Goal: Task Accomplishment & Management: Use online tool/utility

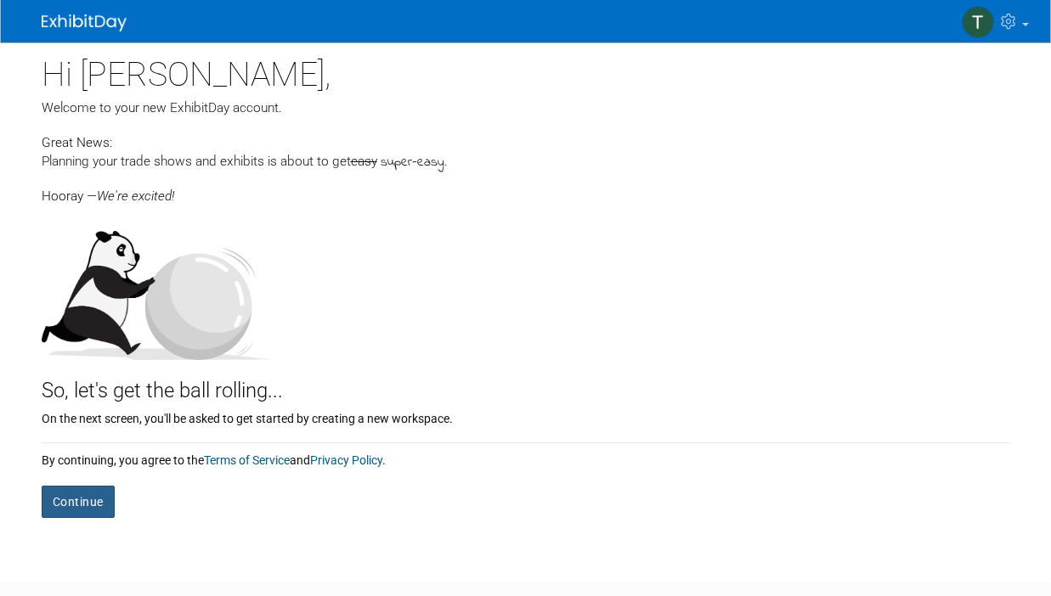
click at [46, 496] on button "Continue" at bounding box center [78, 502] width 73 height 32
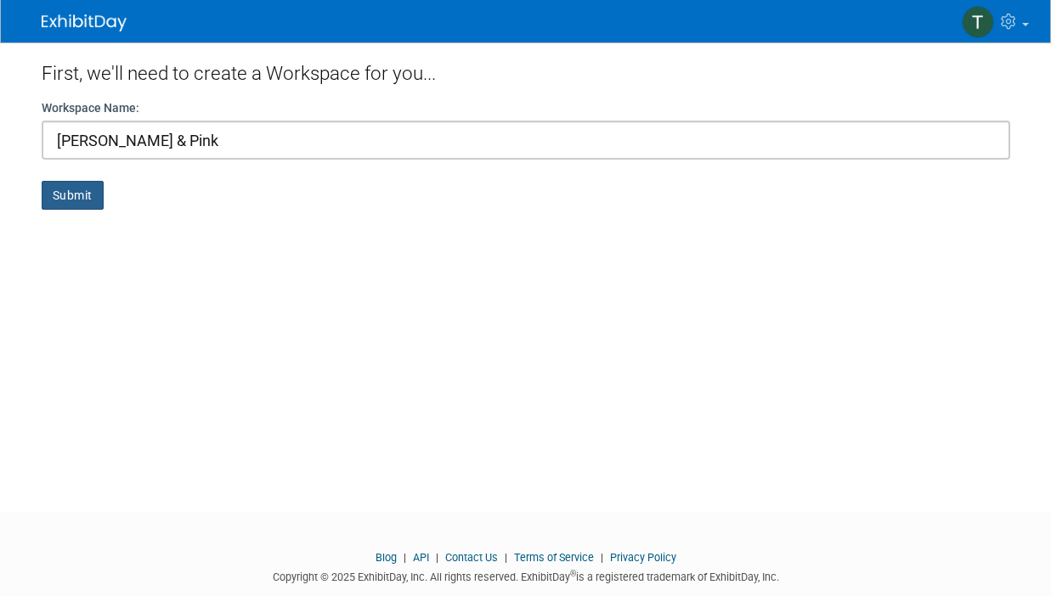
type input "Frank & Pink"
click at [71, 195] on button "Submit" at bounding box center [73, 195] width 62 height 29
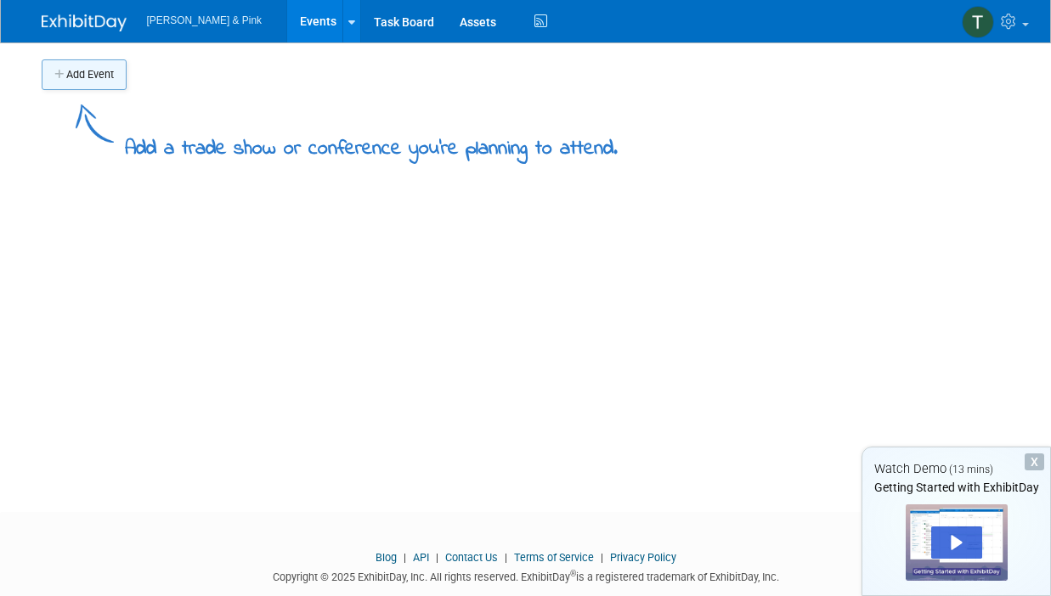
click at [89, 73] on button "Add Event" at bounding box center [84, 74] width 85 height 31
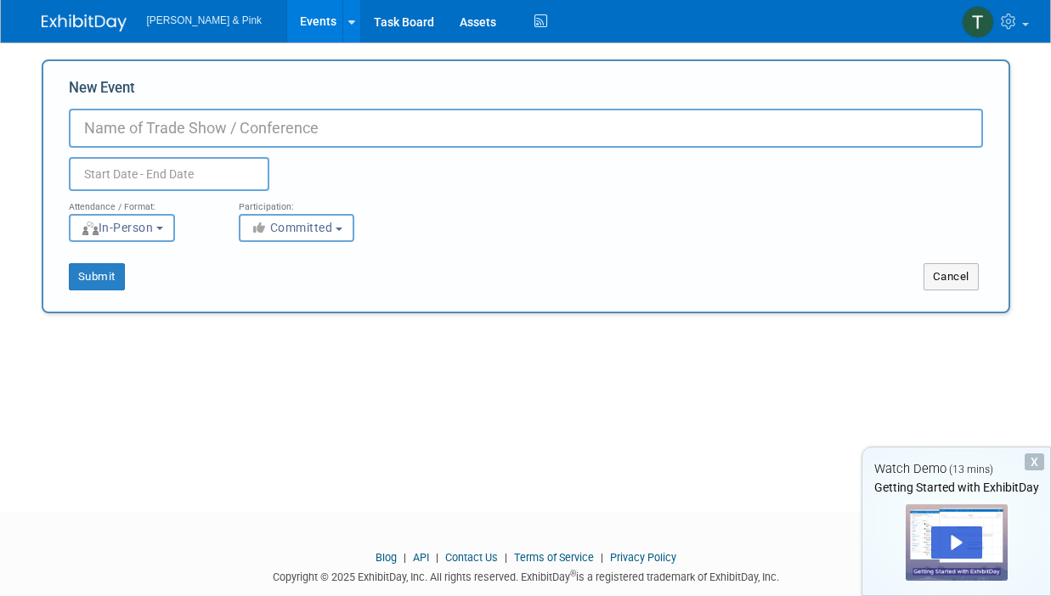
click at [303, 121] on input "New Event" at bounding box center [526, 128] width 914 height 39
click at [325, 126] on input "Small Business Boutique Days 1 nd 2" at bounding box center [526, 128] width 914 height 39
type input "Small Business Boutique Days 1 & 2"
click at [213, 195] on div "Attendance / Format: <img src="[URL][DOMAIN_NAME]" style="width: 19px; margin-t…" at bounding box center [141, 216] width 170 height 51
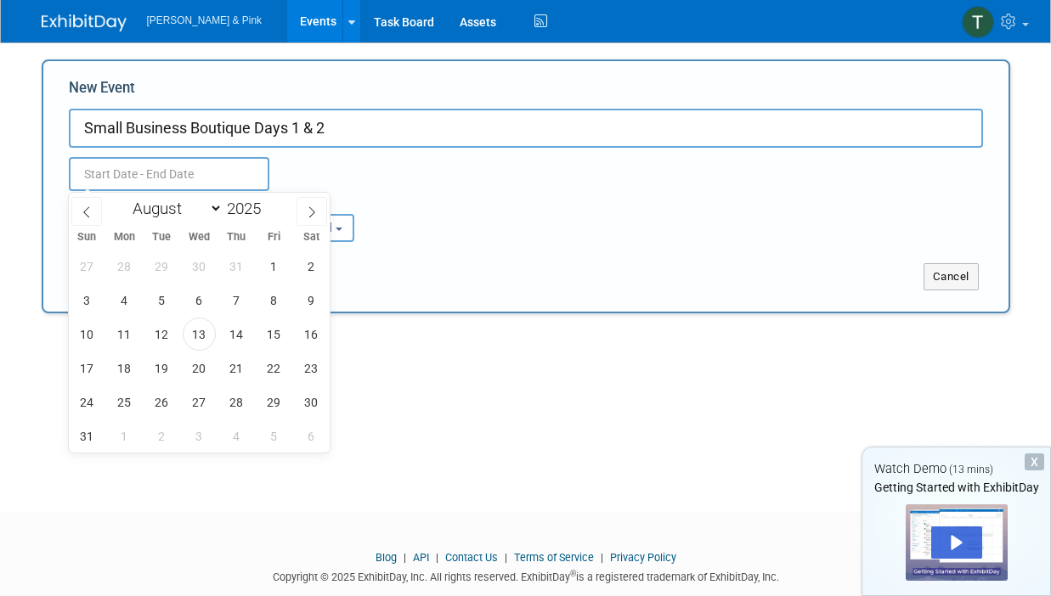
click at [212, 191] on body "[PERSON_NAME] & Pink Events Add Event Bulk Upload Events Shareable Event Boards…" at bounding box center [525, 298] width 1051 height 596
click at [311, 210] on icon at bounding box center [312, 212] width 12 height 12
select select "8"
click at [302, 371] on span "27" at bounding box center [311, 368] width 33 height 33
type input "[DATE] to [DATE]"
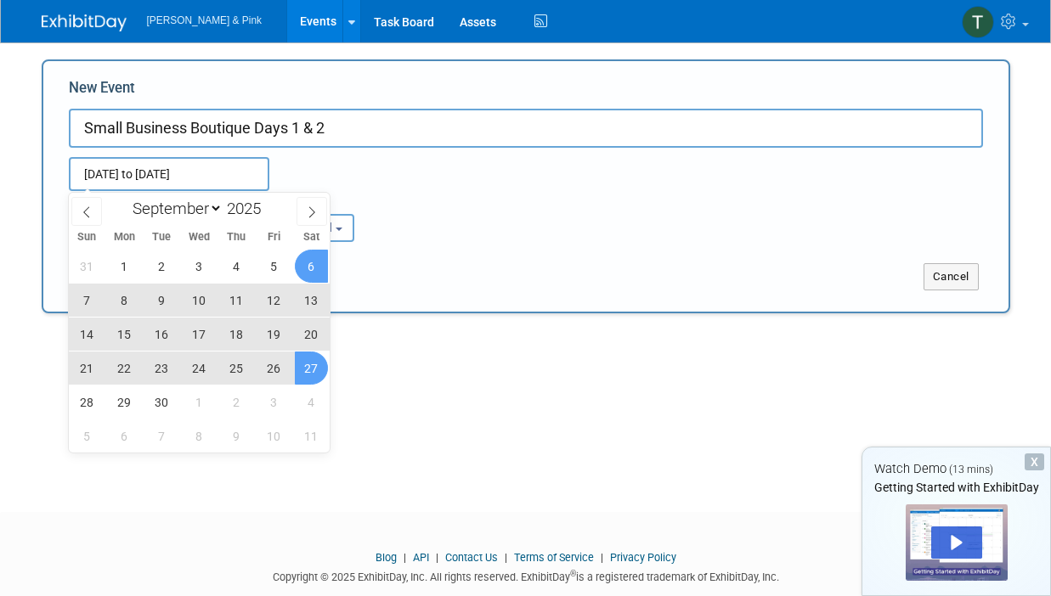
click at [441, 248] on div "Submit Cancel" at bounding box center [526, 266] width 940 height 48
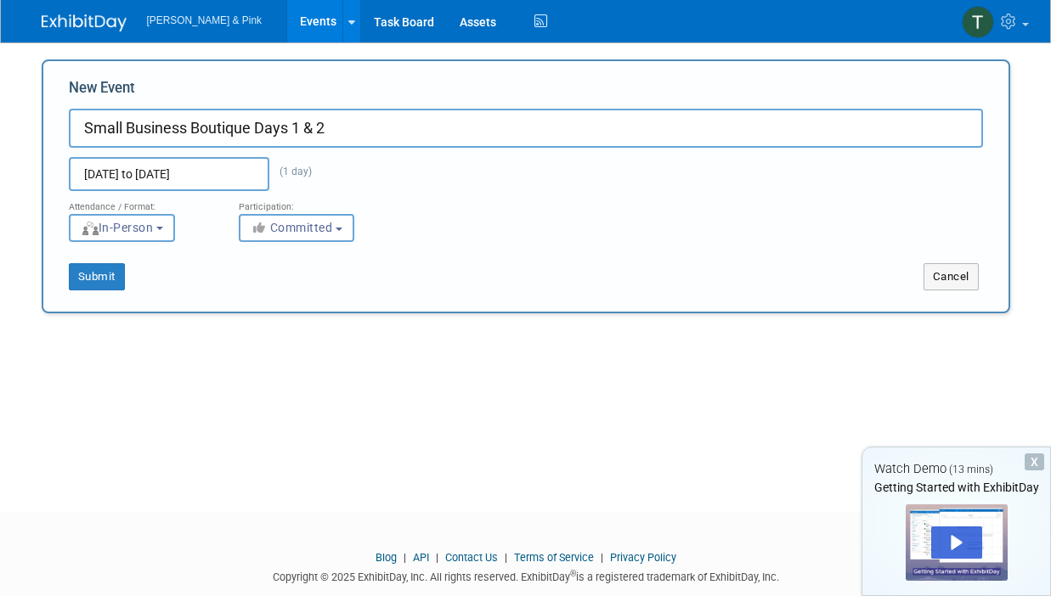
click at [244, 174] on input "[DATE] to [DATE]" at bounding box center [169, 174] width 200 height 34
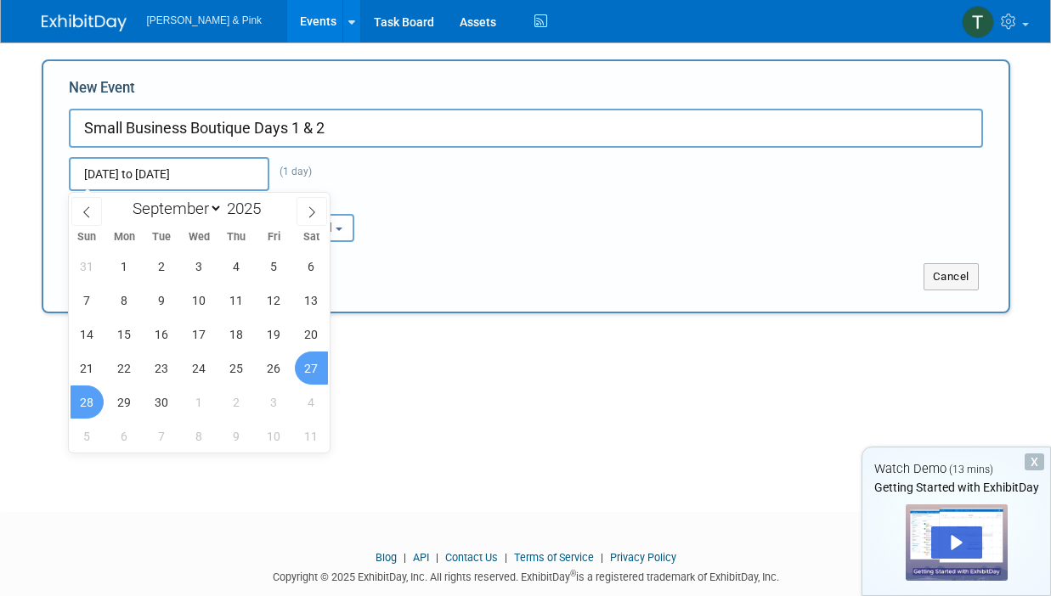
click at [101, 400] on span "28" at bounding box center [87, 402] width 33 height 33
type input "[DATE] to [DATE]"
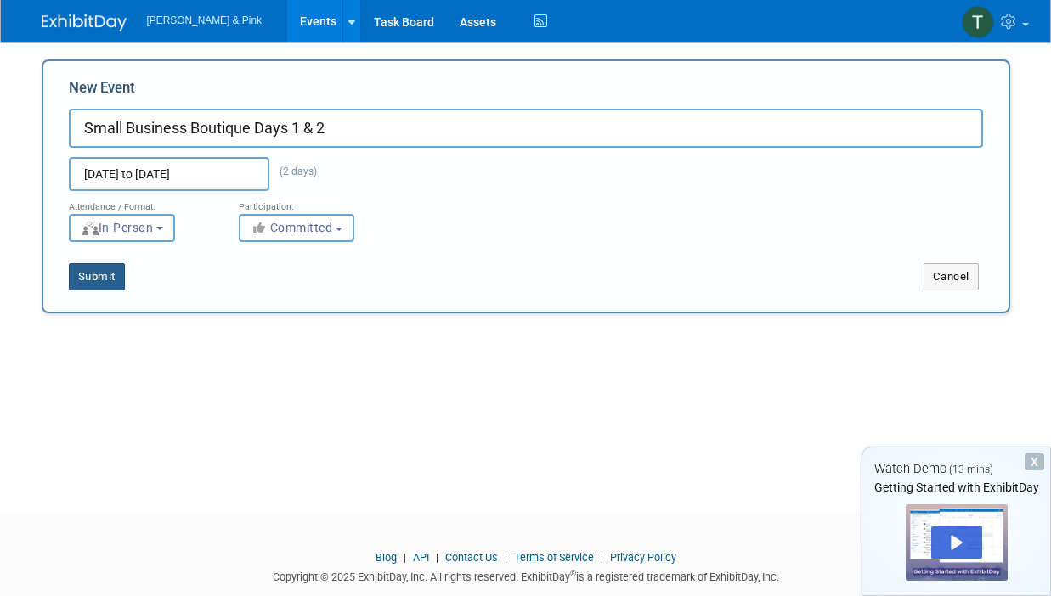
click at [91, 278] on button "Submit" at bounding box center [97, 276] width 56 height 27
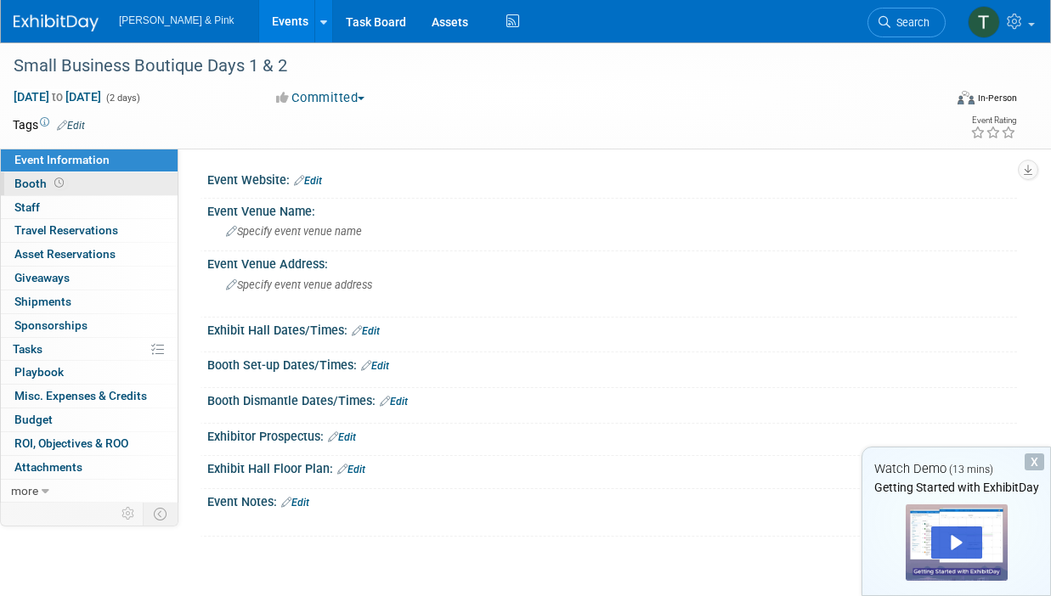
click at [35, 181] on span "Booth" at bounding box center [40, 184] width 53 height 14
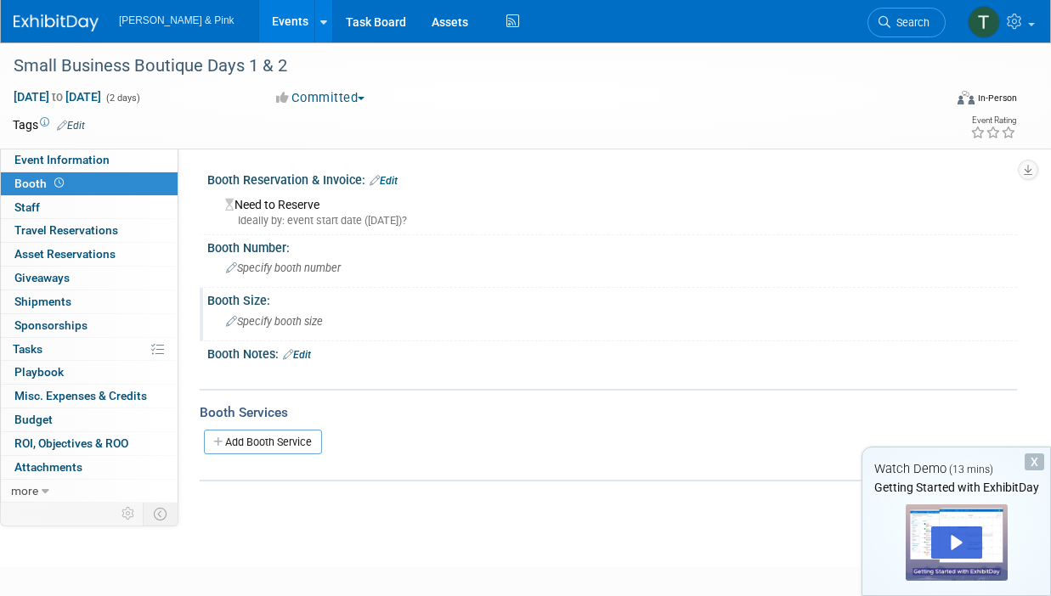
click at [312, 322] on span "Specify booth size" at bounding box center [274, 321] width 97 height 13
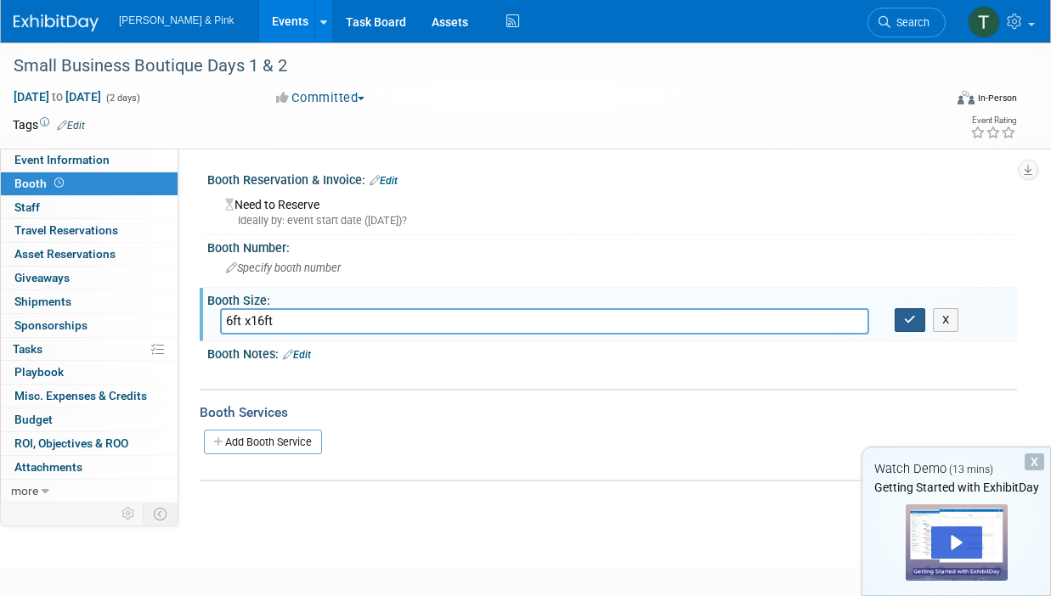
type input "6ft x16ft"
click at [916, 325] on button "button" at bounding box center [910, 320] width 31 height 24
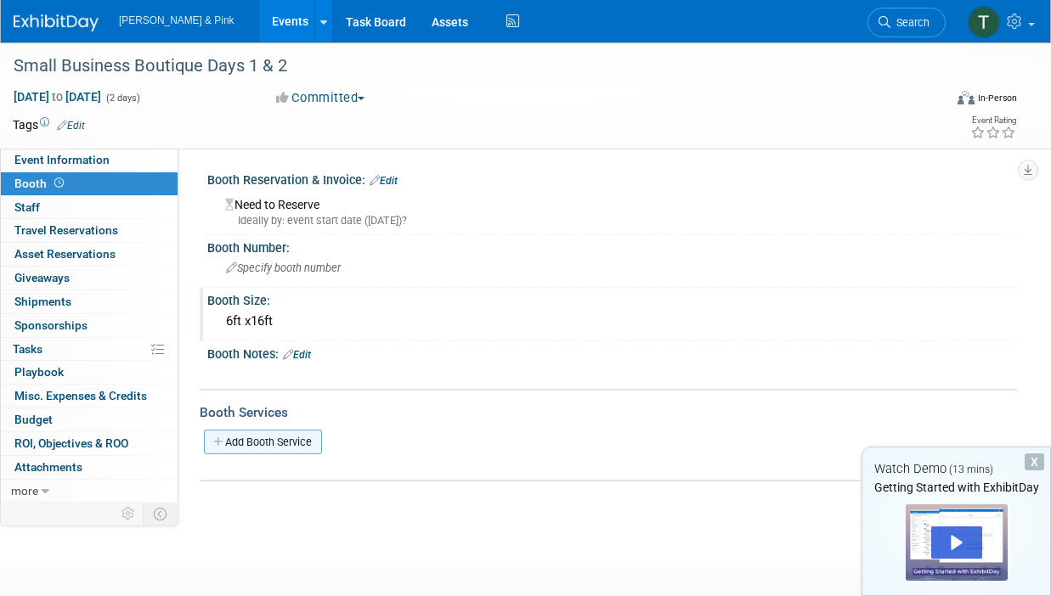
click at [269, 446] on link "Add Booth Service" at bounding box center [263, 442] width 118 height 25
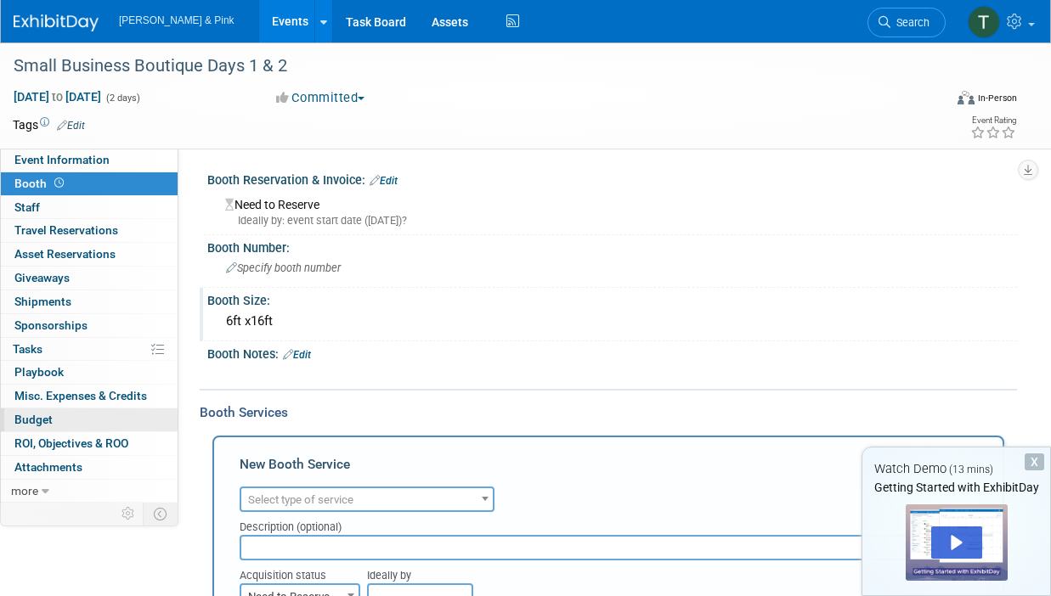
click at [38, 415] on span "Budget" at bounding box center [33, 420] width 38 height 14
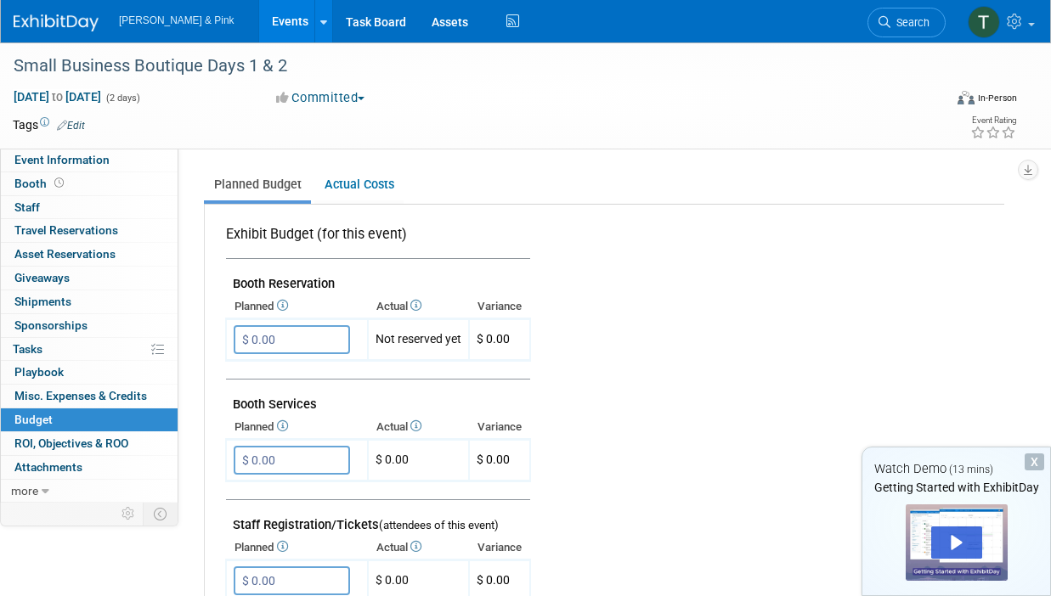
scroll to position [425, 0]
